Goal: Task Accomplishment & Management: Manage account settings

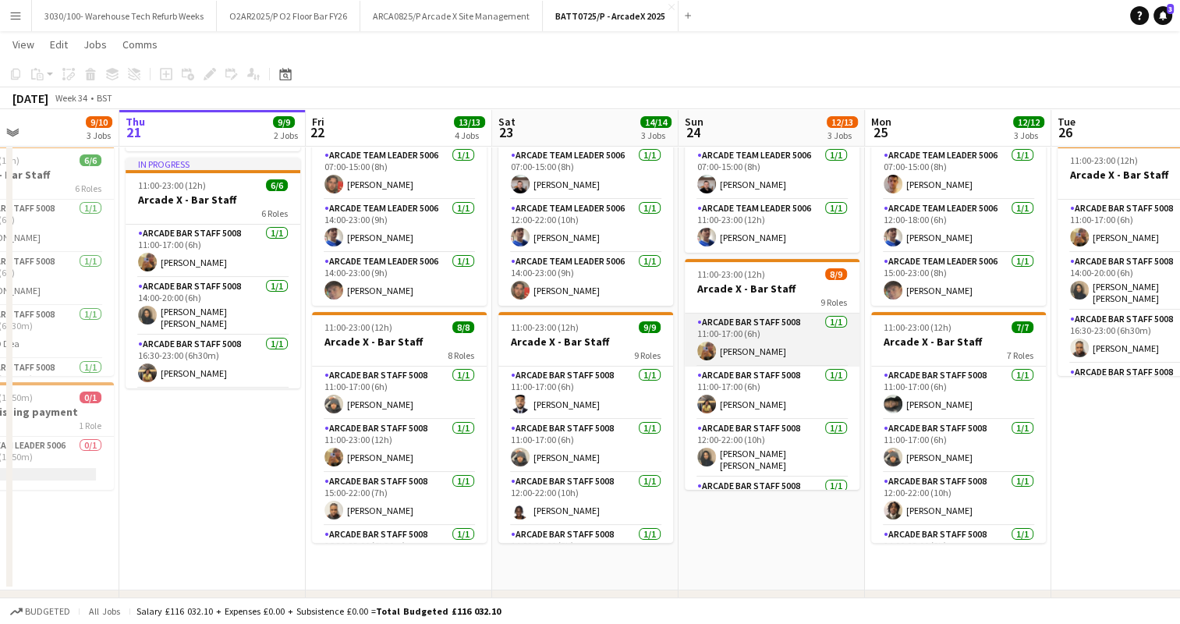
scroll to position [300, 0]
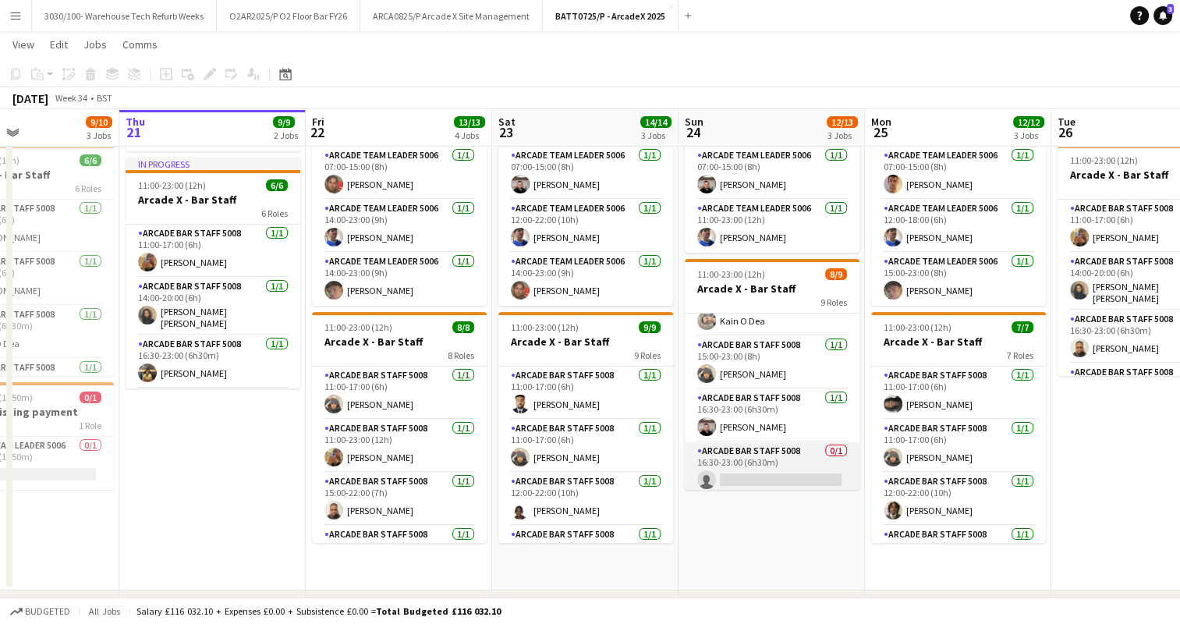
click at [784, 455] on app-card-role "Arcade Bar Staff 5008 0/1 16:30-23:00 (6h30m) single-neutral-actions" at bounding box center [772, 468] width 175 height 53
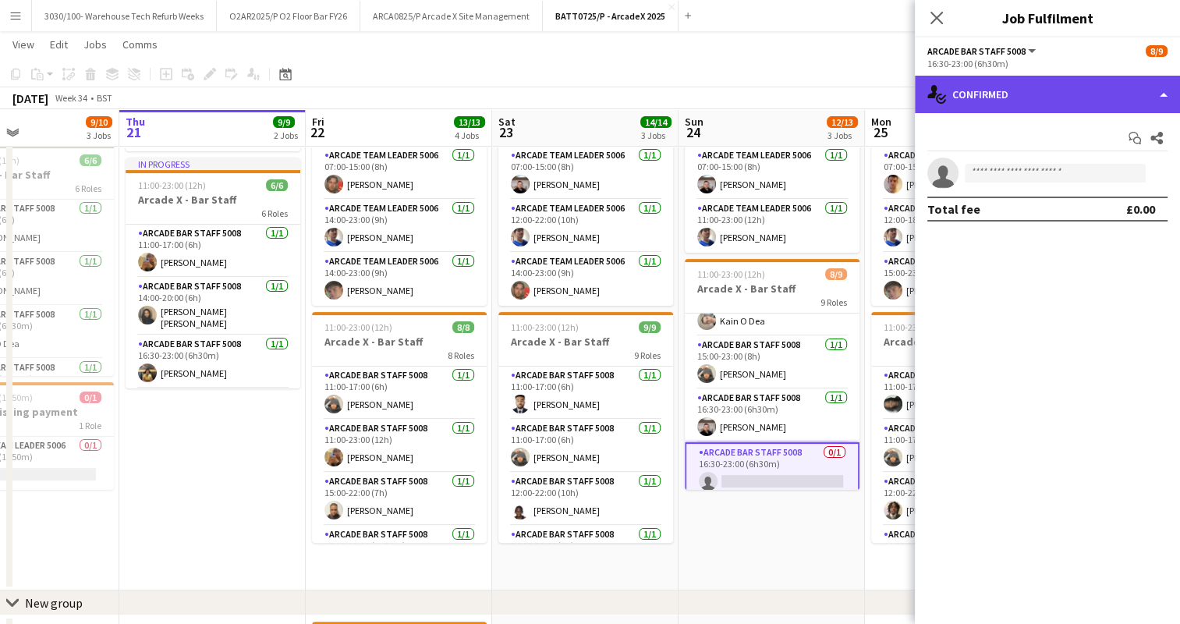
click at [1058, 84] on div "single-neutral-actions-check-2 Confirmed" at bounding box center [1047, 94] width 265 height 37
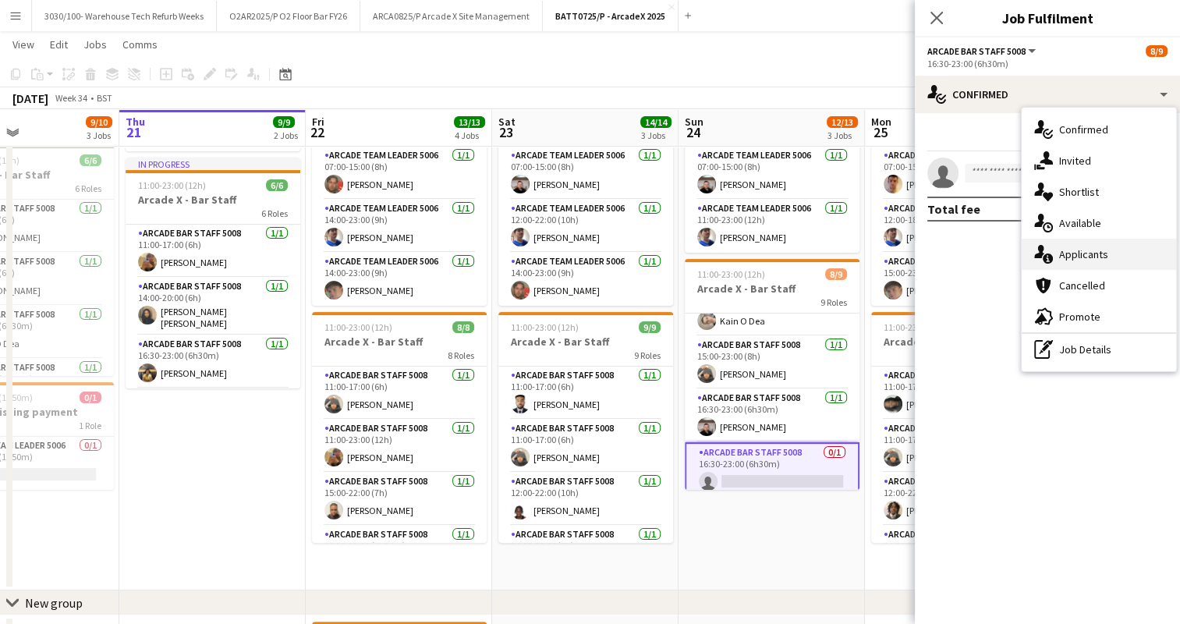
click at [1080, 264] on div "single-neutral-actions-information Applicants" at bounding box center [1099, 254] width 154 height 31
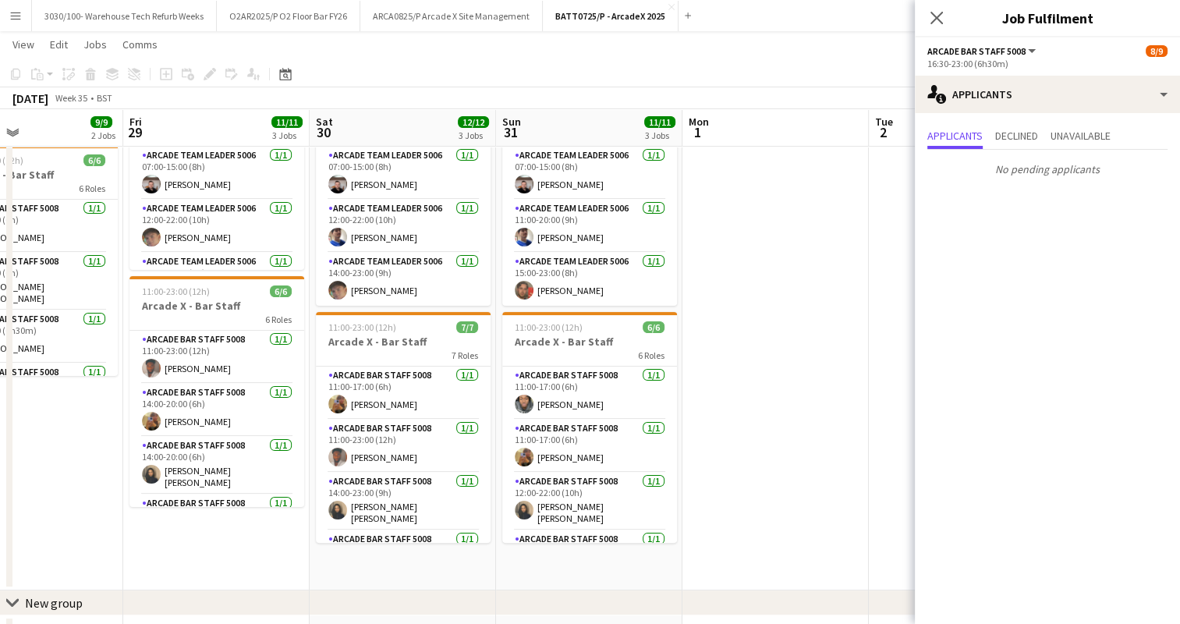
scroll to position [0, 471]
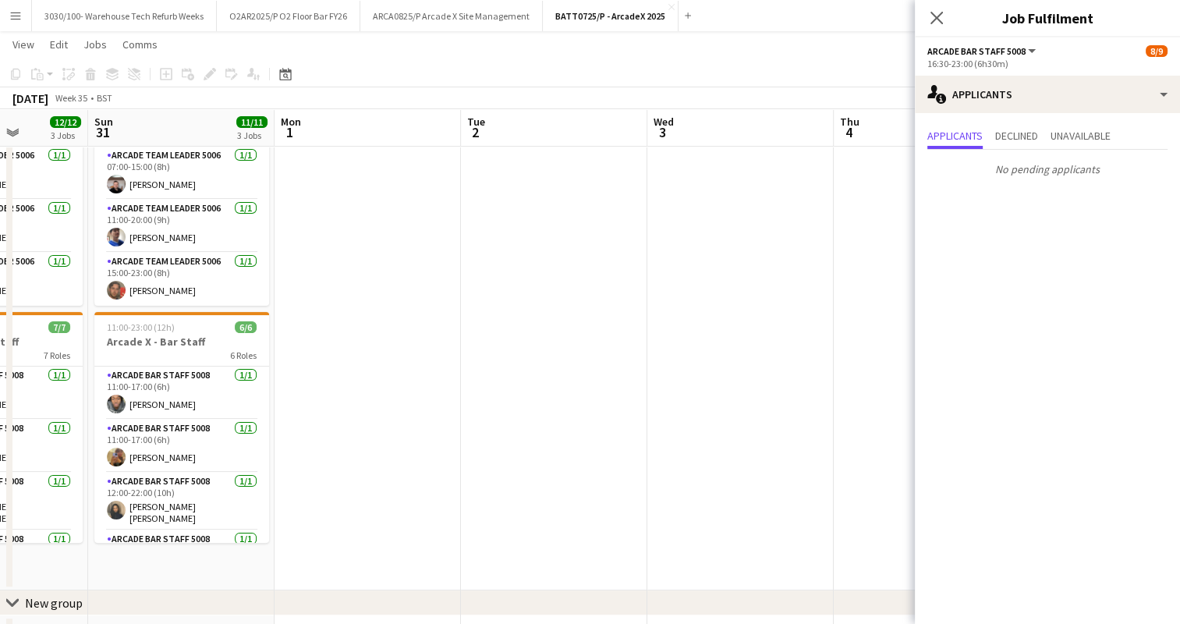
click at [745, 87] on div "[DATE] Week 35 • BST" at bounding box center [590, 98] width 1180 height 22
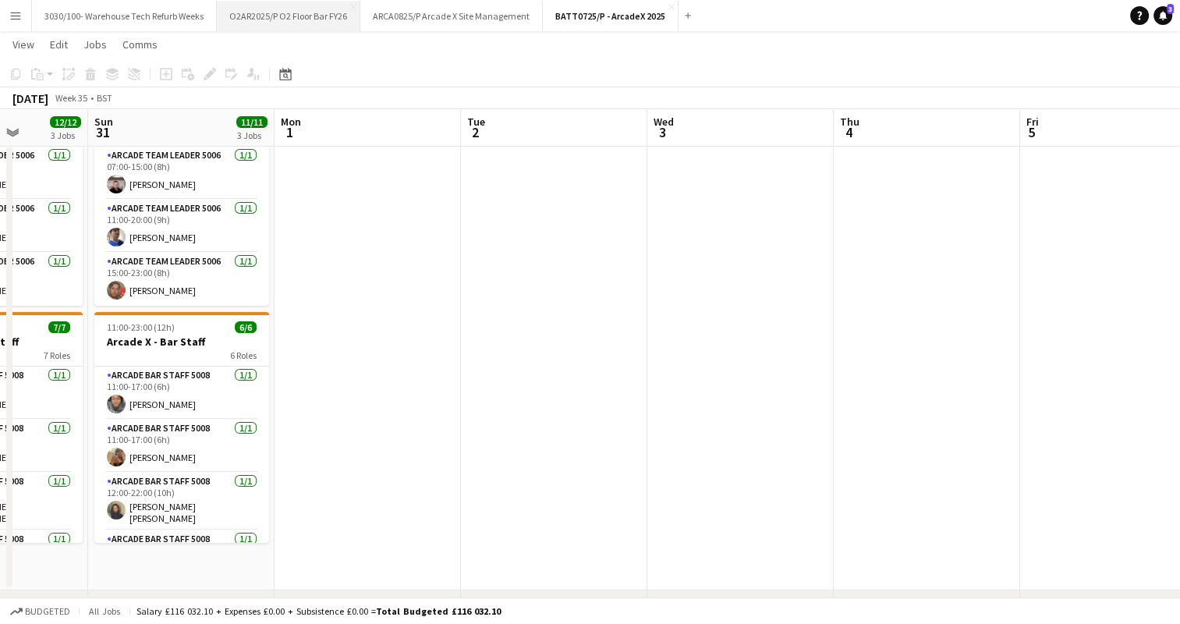
click at [283, 3] on button "O2AR2025/P O2 Floor Bar FY26 Close" at bounding box center [289, 16] width 144 height 30
